Goal: Complete application form

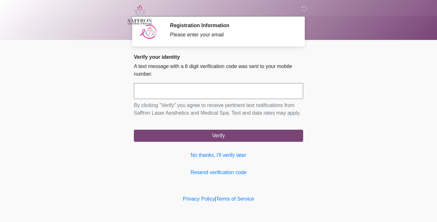
click at [264, 89] on input "text" at bounding box center [218, 91] width 169 height 16
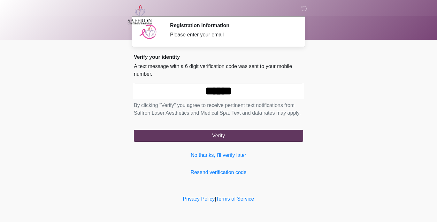
type input "******"
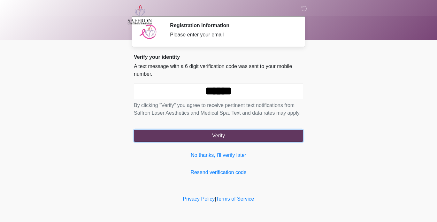
click at [282, 140] on button "Verify" at bounding box center [218, 136] width 169 height 12
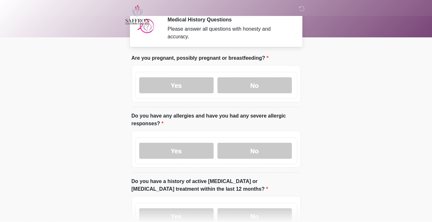
scroll to position [7, 0]
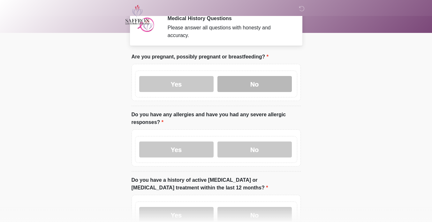
click at [281, 77] on label "No" at bounding box center [254, 84] width 74 height 16
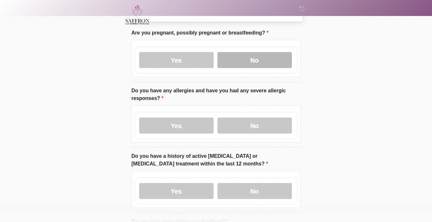
scroll to position [53, 0]
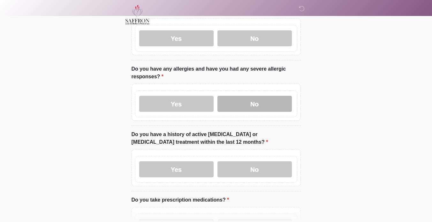
click at [282, 101] on label "No" at bounding box center [254, 104] width 74 height 16
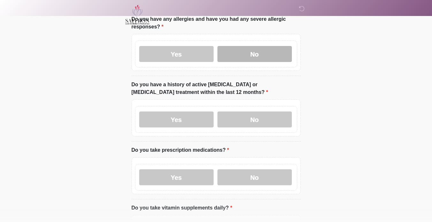
scroll to position [102, 0]
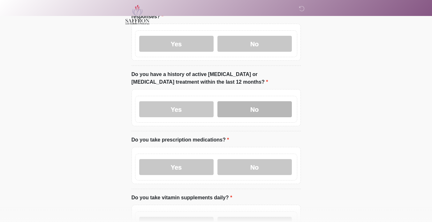
click at [282, 101] on label "No" at bounding box center [254, 109] width 74 height 16
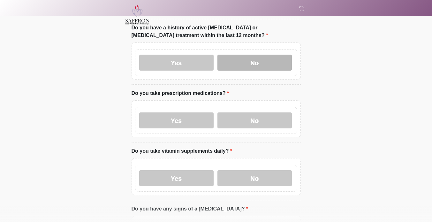
scroll to position [160, 0]
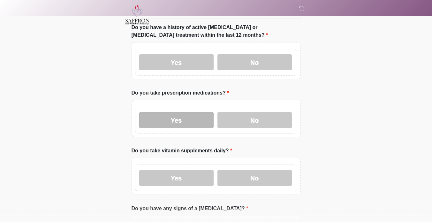
click at [194, 112] on label "Yes" at bounding box center [176, 120] width 74 height 16
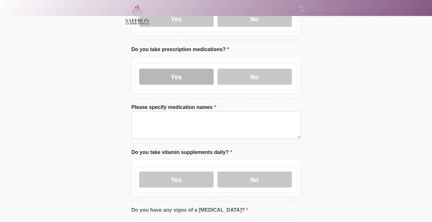
scroll to position [202, 0]
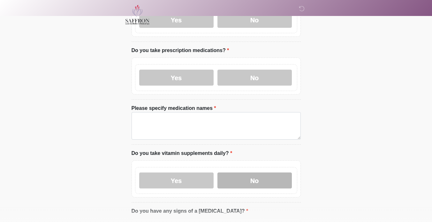
click at [267, 175] on label "No" at bounding box center [254, 180] width 74 height 16
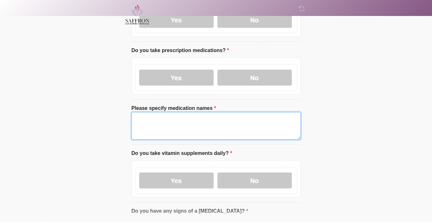
click at [201, 123] on textarea "Please specify medication names" at bounding box center [215, 125] width 169 height 27
type textarea "**********"
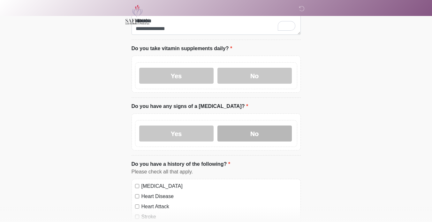
click at [277, 130] on label "No" at bounding box center [254, 133] width 74 height 16
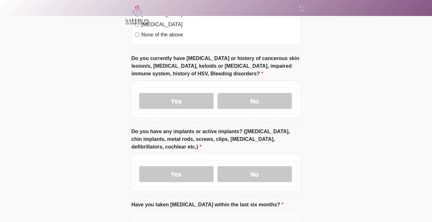
scroll to position [574, 0]
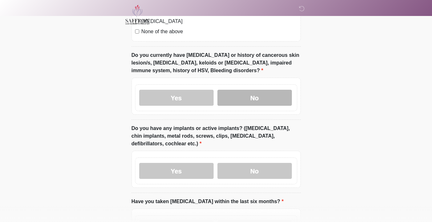
click at [260, 90] on label "No" at bounding box center [254, 98] width 74 height 16
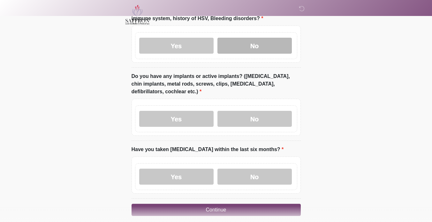
scroll to position [628, 0]
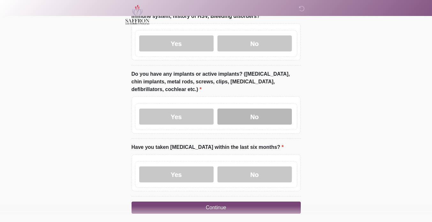
click at [277, 114] on label "No" at bounding box center [254, 117] width 74 height 16
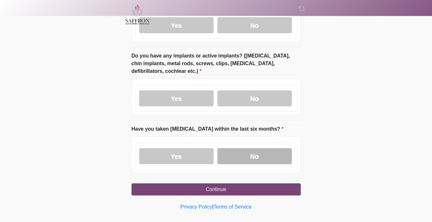
click at [264, 151] on label "No" at bounding box center [254, 156] width 74 height 16
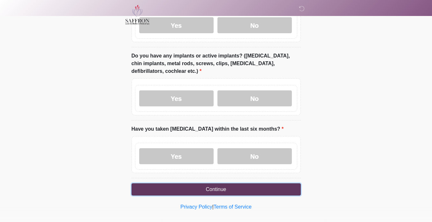
click at [259, 183] on button "Continue" at bounding box center [215, 189] width 169 height 12
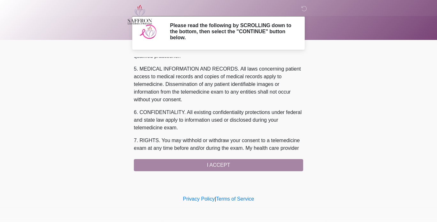
scroll to position [284, 0]
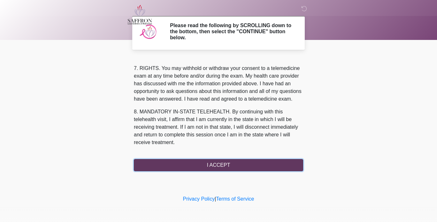
click at [231, 167] on button "I ACCEPT" at bounding box center [218, 165] width 169 height 12
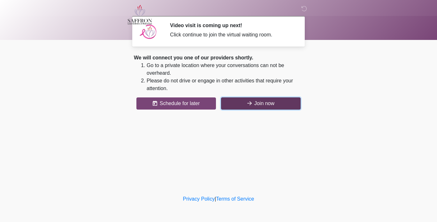
click at [284, 108] on button "Join now" at bounding box center [260, 103] width 79 height 12
